Goal: Use online tool/utility: Use online tool/utility

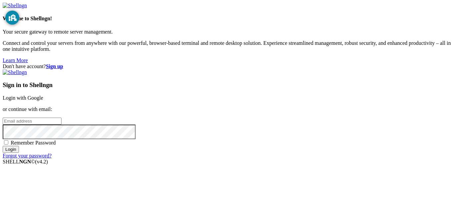
click at [43, 95] on link "Login with Google" at bounding box center [23, 98] width 41 height 6
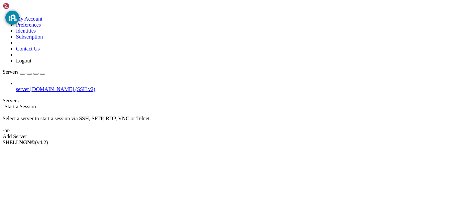
click at [37, 86] on span "[DOMAIN_NAME] (SSH v2)" at bounding box center [62, 89] width 65 height 6
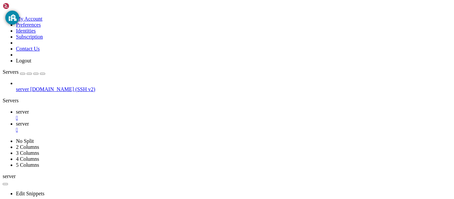
scroll to position [130, 0]
type input "/home/osm/memes"
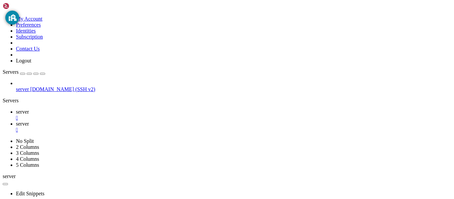
scroll to position [0, 0]
